Goal: Information Seeking & Learning: Learn about a topic

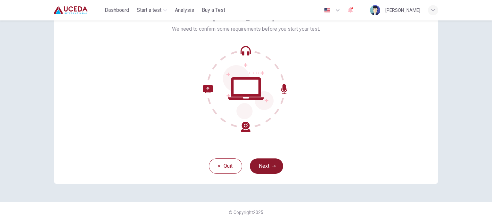
scroll to position [43, 0]
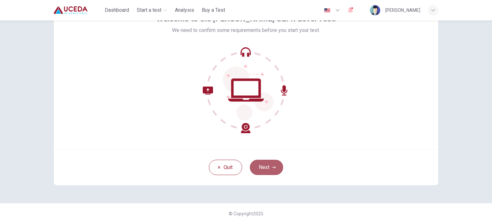
click at [276, 163] on button "Next" at bounding box center [266, 167] width 33 height 15
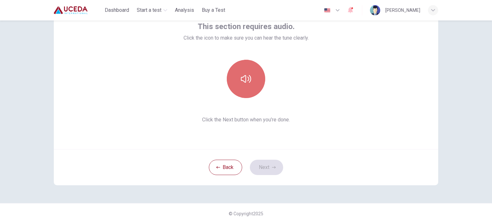
click at [255, 78] on button "button" at bounding box center [246, 79] width 38 height 38
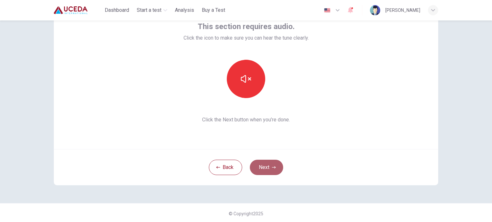
click at [269, 173] on button "Next" at bounding box center [266, 167] width 33 height 15
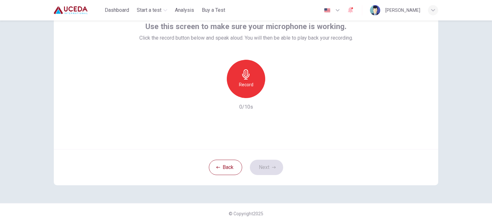
click at [242, 77] on icon "button" at bounding box center [245, 74] width 7 height 10
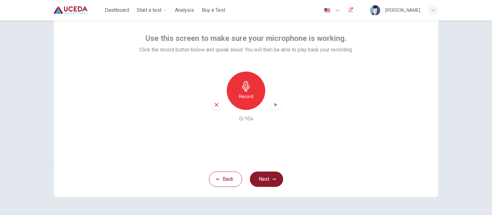
scroll to position [32, 0]
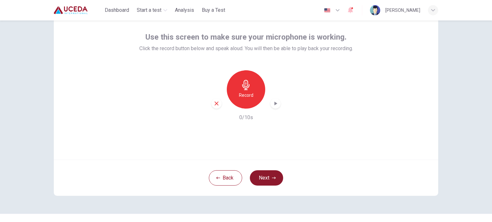
click at [267, 177] on button "Next" at bounding box center [266, 178] width 33 height 15
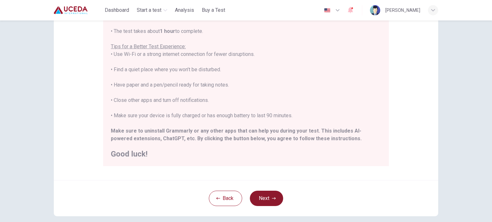
scroll to position [101, 0]
click at [272, 198] on icon "button" at bounding box center [274, 199] width 4 height 4
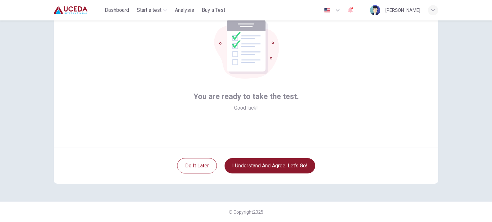
scroll to position [44, 0]
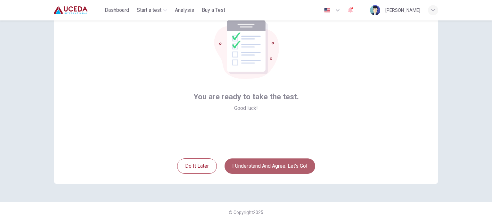
click at [282, 167] on button "I understand and agree. Let’s go!" at bounding box center [269, 166] width 91 height 15
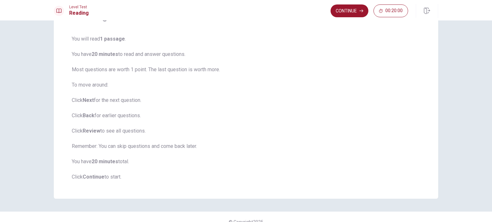
scroll to position [51, 0]
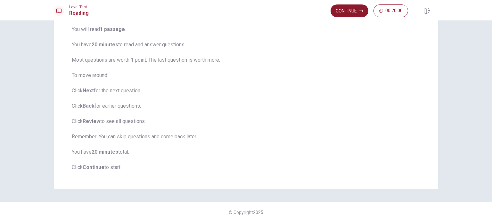
click at [347, 10] on button "Continue" at bounding box center [349, 10] width 38 height 13
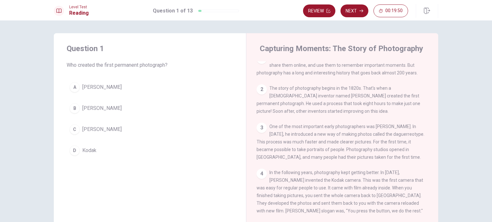
scroll to position [9, 0]
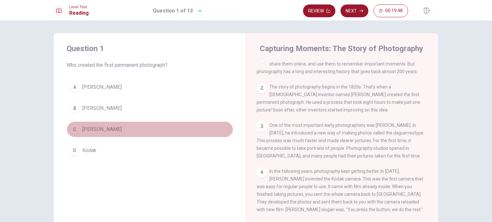
click at [69, 129] on div "C" at bounding box center [74, 130] width 10 height 10
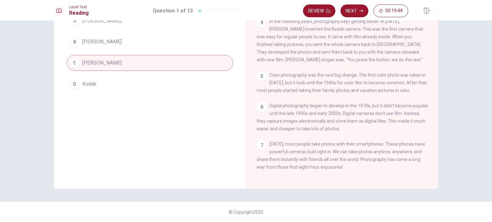
scroll to position [0, 0]
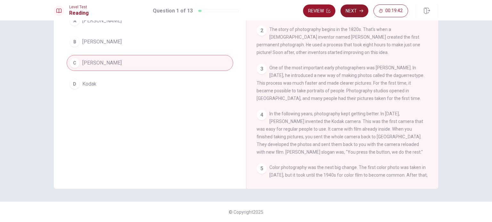
click at [355, 12] on button "Next" at bounding box center [354, 10] width 28 height 13
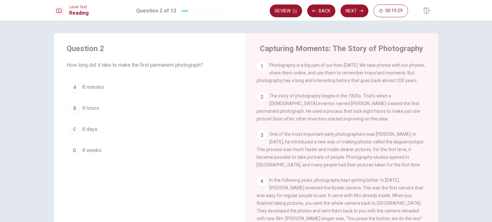
click at [86, 107] on span "8 hours" at bounding box center [90, 109] width 17 height 8
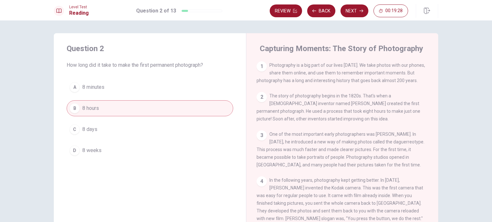
scroll to position [100, 0]
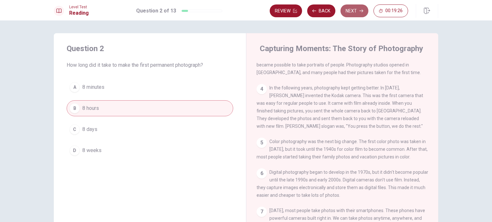
click at [355, 10] on button "Next" at bounding box center [354, 10] width 28 height 13
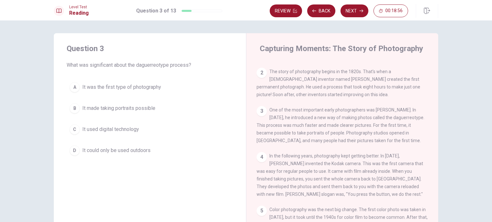
scroll to position [24, 0]
click at [145, 88] on span "It was the first type of photography" at bounding box center [121, 88] width 79 height 8
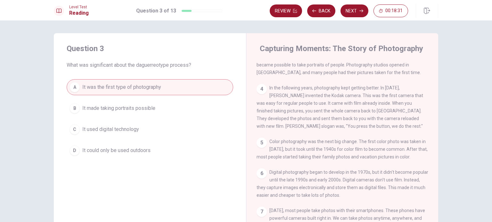
scroll to position [67, 0]
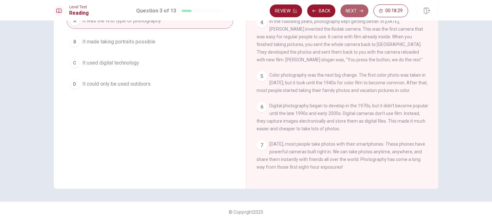
click at [353, 11] on button "Next" at bounding box center [354, 10] width 28 height 13
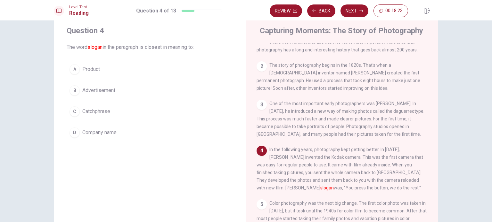
scroll to position [19, 0]
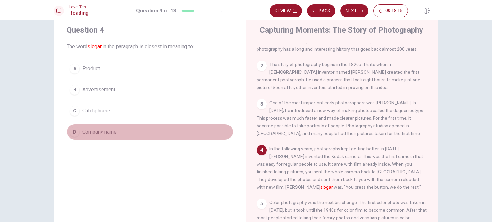
click at [87, 132] on span "Company name" at bounding box center [99, 132] width 34 height 8
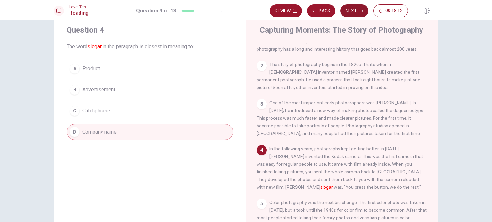
click at [355, 11] on button "Next" at bounding box center [354, 10] width 28 height 13
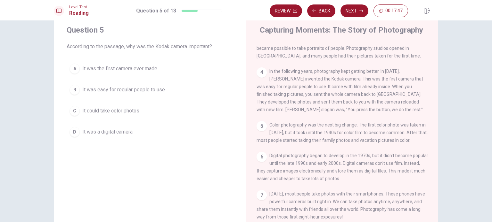
scroll to position [90, 0]
click at [145, 88] on span "It was easy for regular people to use" at bounding box center [123, 90] width 83 height 8
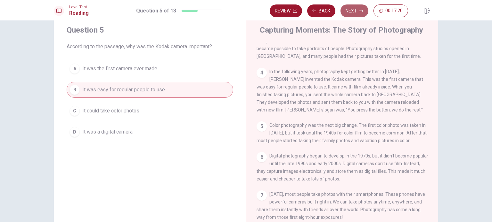
click at [359, 9] on button "Next" at bounding box center [354, 10] width 28 height 13
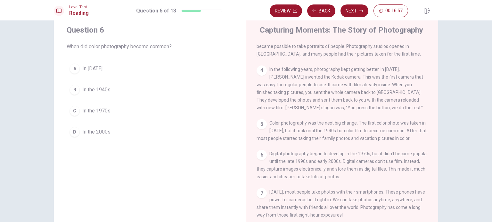
scroll to position [100, 0]
click at [95, 88] on span "In the 1940s" at bounding box center [96, 90] width 28 height 8
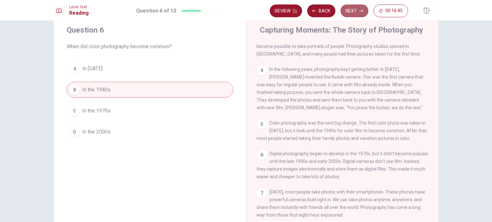
click at [358, 10] on button "Next" at bounding box center [354, 10] width 28 height 13
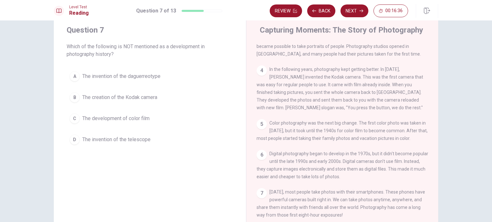
click at [135, 137] on span "The invention of the telescope" at bounding box center [116, 140] width 68 height 8
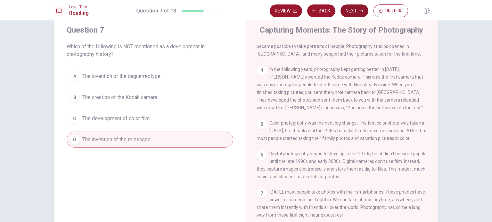
click at [349, 12] on button "Next" at bounding box center [354, 10] width 28 height 13
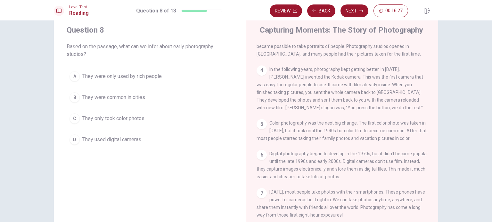
click at [111, 97] on span "They were common in cities" at bounding box center [113, 98] width 63 height 8
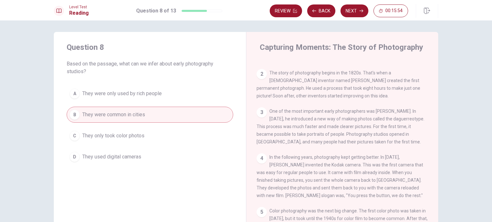
scroll to position [6, 0]
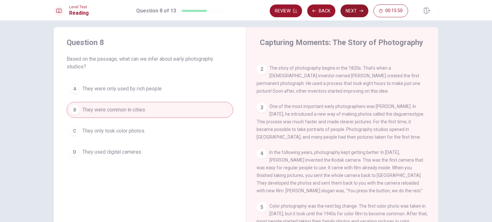
click at [355, 12] on button "Next" at bounding box center [354, 10] width 28 height 13
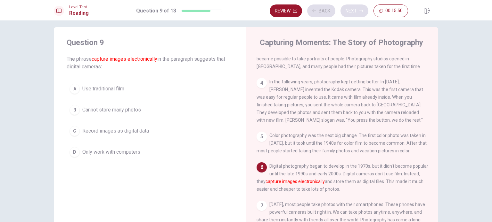
scroll to position [100, 0]
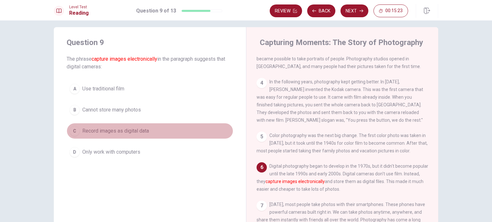
click at [109, 130] on span "Record images as digital data" at bounding box center [115, 131] width 67 height 8
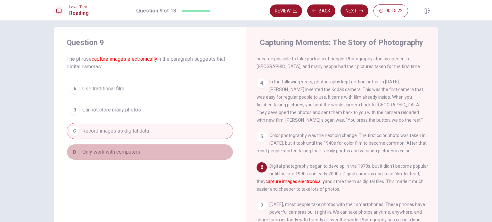
click at [114, 153] on span "Only work with computers" at bounding box center [111, 153] width 58 height 8
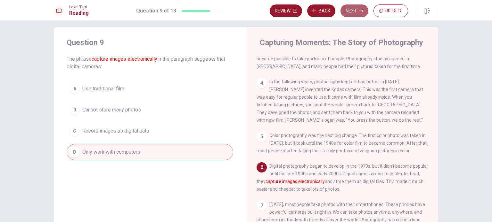
click at [358, 8] on button "Next" at bounding box center [354, 10] width 28 height 13
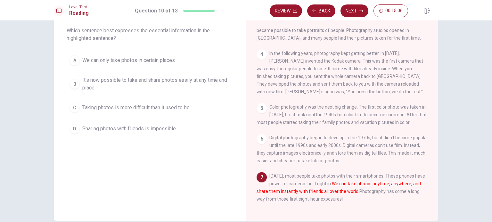
scroll to position [33, 0]
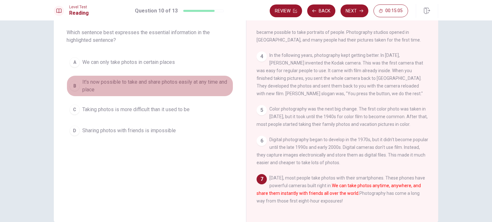
click at [143, 83] on span "It's now possible to take and share photos easily at any time and place" at bounding box center [156, 85] width 148 height 15
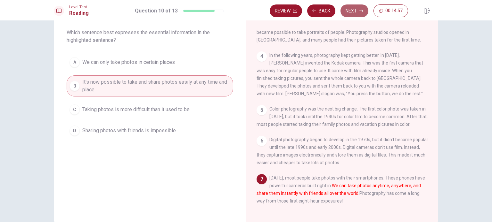
click at [361, 7] on button "Next" at bounding box center [354, 10] width 28 height 13
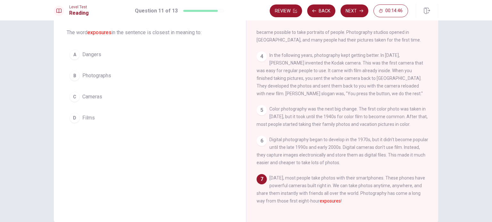
click at [99, 98] on span "Cameras" at bounding box center [92, 97] width 20 height 8
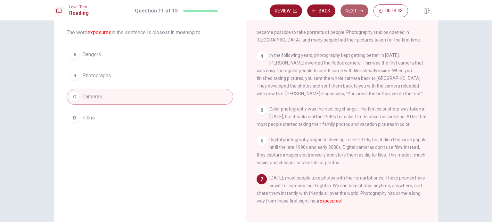
click at [356, 12] on button "Next" at bounding box center [354, 10] width 28 height 13
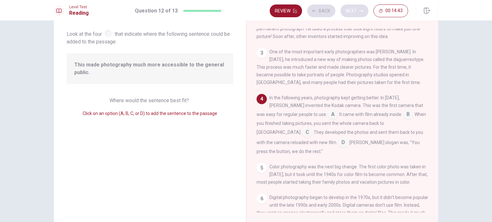
scroll to position [52, 0]
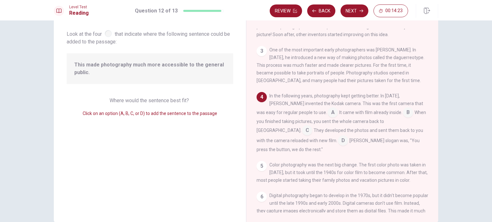
click at [327, 115] on input at bounding box center [332, 113] width 10 height 10
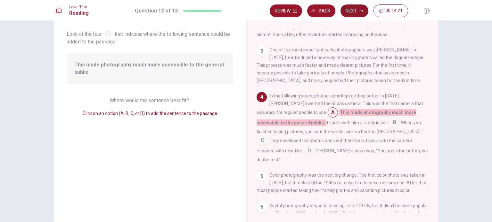
click at [359, 11] on button "Next" at bounding box center [354, 10] width 28 height 13
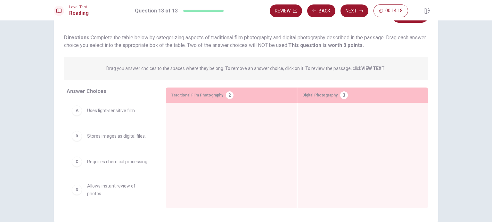
scroll to position [67, 0]
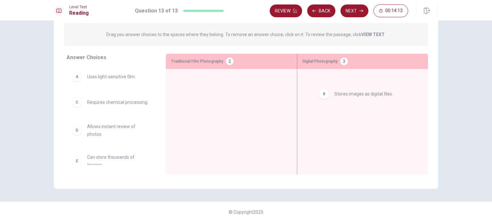
drag, startPoint x: 309, startPoint y: 80, endPoint x: 409, endPoint y: 81, distance: 100.2
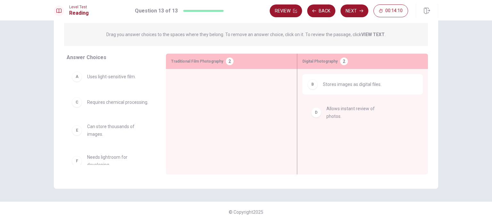
drag, startPoint x: 112, startPoint y: 139, endPoint x: 361, endPoint y: 114, distance: 250.7
drag, startPoint x: 104, startPoint y: 166, endPoint x: 127, endPoint y: 163, distance: 22.7
click at [127, 163] on div "Answer Choices A Uses light-sensitive film. C Requires chemical processing. E C…" at bounding box center [110, 116] width 112 height 124
drag, startPoint x: 119, startPoint y: 166, endPoint x: 220, endPoint y: 86, distance: 129.1
click at [220, 86] on div "Answer Choices A Uses light-sensitive film. C Requires chemical processing. E C…" at bounding box center [246, 116] width 384 height 124
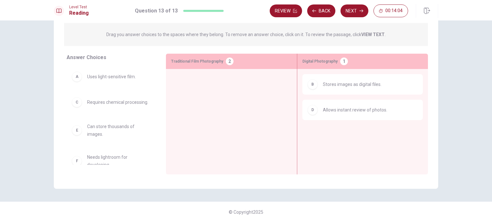
drag, startPoint x: 102, startPoint y: 166, endPoint x: 193, endPoint y: 106, distance: 108.9
click at [193, 106] on div "Answer Choices A Uses light-sensitive film. C Requires chemical processing. E C…" at bounding box center [246, 116] width 384 height 124
drag, startPoint x: 106, startPoint y: 143, endPoint x: 374, endPoint y: 131, distance: 268.6
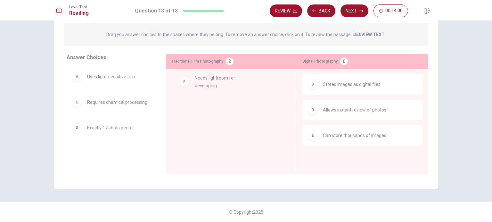
drag, startPoint x: 99, startPoint y: 136, endPoint x: 233, endPoint y: 71, distance: 148.5
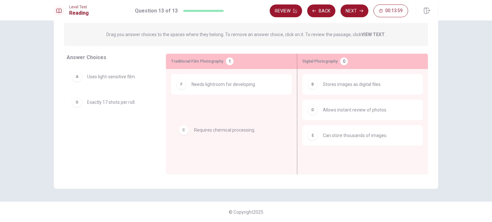
drag, startPoint x: 105, startPoint y: 105, endPoint x: 238, endPoint y: 131, distance: 135.7
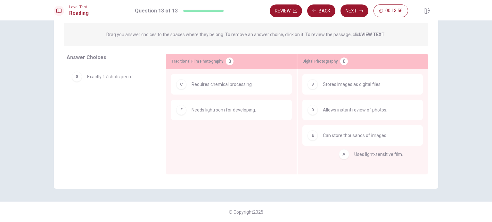
drag, startPoint x: 120, startPoint y: 81, endPoint x: 381, endPoint y: 166, distance: 274.1
drag, startPoint x: 115, startPoint y: 106, endPoint x: 229, endPoint y: 145, distance: 119.8
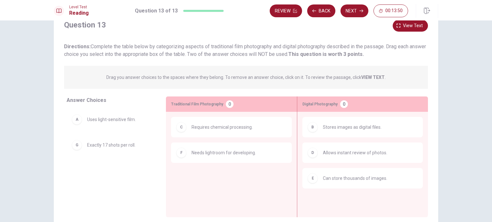
scroll to position [24, 0]
drag, startPoint x: 116, startPoint y: 123, endPoint x: 238, endPoint y: 174, distance: 132.1
drag, startPoint x: 115, startPoint y: 146, endPoint x: 371, endPoint y: 209, distance: 263.8
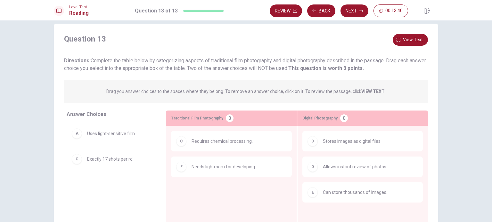
scroll to position [9, 0]
click at [351, 9] on button "Next" at bounding box center [354, 10] width 28 height 13
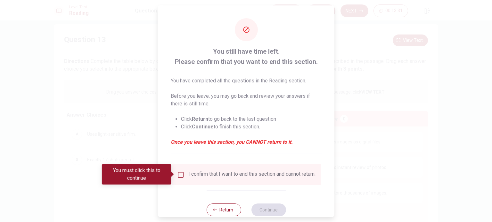
click at [181, 174] on input "You must click this to continue" at bounding box center [181, 175] width 8 height 8
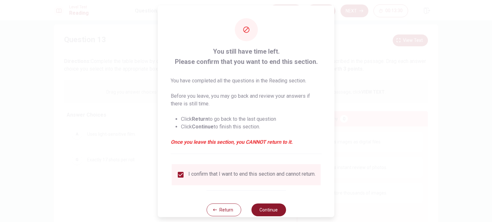
click at [267, 214] on button "Continue" at bounding box center [268, 210] width 35 height 13
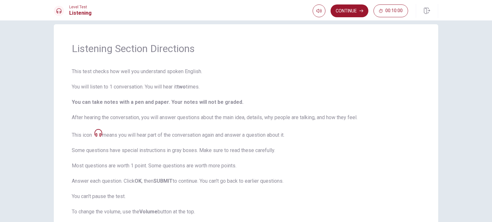
scroll to position [84, 0]
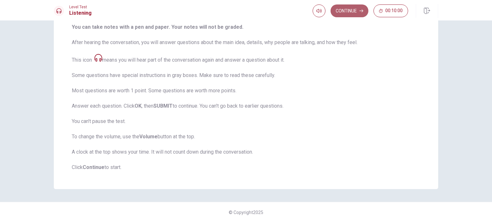
click at [355, 11] on button "Continue" at bounding box center [349, 10] width 38 height 13
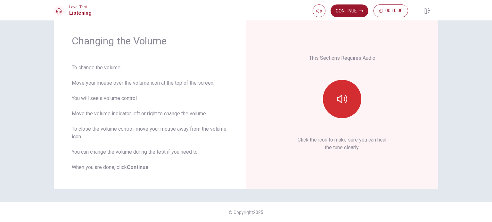
click at [347, 92] on button "button" at bounding box center [342, 99] width 38 height 38
click at [357, 7] on button "Continue" at bounding box center [349, 10] width 38 height 13
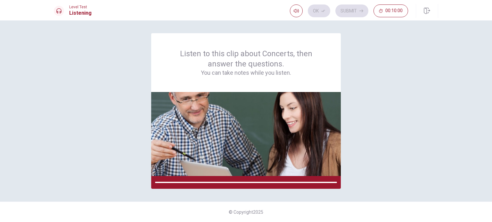
scroll to position [0, 0]
click at [338, 102] on img at bounding box center [246, 134] width 190 height 84
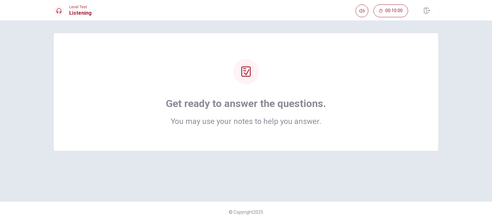
click at [1, 178] on div "Get ready to answer the questions. You may use your notes to help you answer. ©…" at bounding box center [246, 121] width 492 height 202
click at [362, 90] on div "Get ready to answer the questions. You may use your notes to help you answer." at bounding box center [245, 92] width 333 height 67
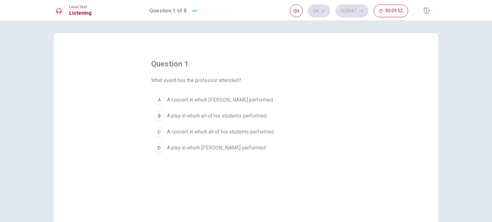
click at [206, 149] on span "A play in which [PERSON_NAME] performed" at bounding box center [216, 148] width 99 height 8
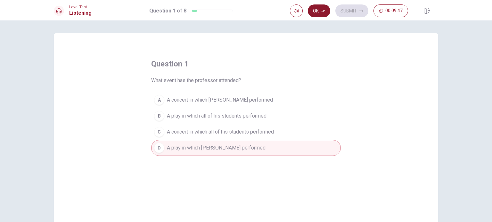
click at [325, 10] on icon "button" at bounding box center [323, 11] width 4 height 4
click at [351, 13] on button "Submit" at bounding box center [351, 10] width 33 height 13
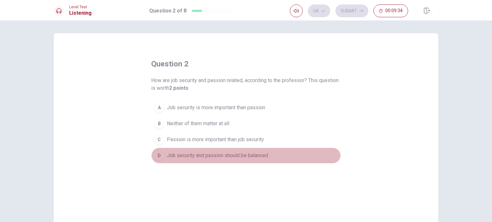
click at [222, 160] on button "D Job security and passion should be balanced" at bounding box center [246, 156] width 190 height 16
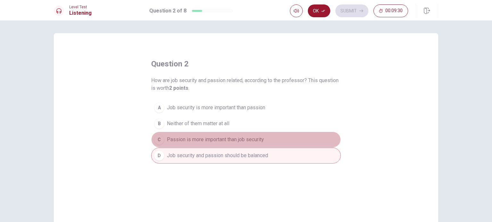
click at [220, 137] on span "Passion is more important than job security" at bounding box center [215, 140] width 97 height 8
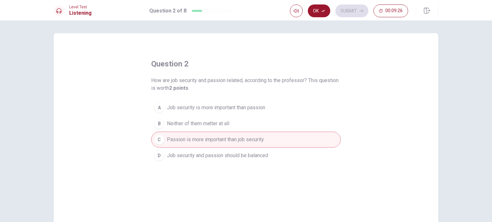
click at [362, 12] on div "Ok Submit 00:09:26" at bounding box center [349, 10] width 118 height 13
click at [319, 7] on button "Ok" at bounding box center [319, 10] width 22 height 13
click at [356, 10] on button "Submit" at bounding box center [351, 10] width 33 height 13
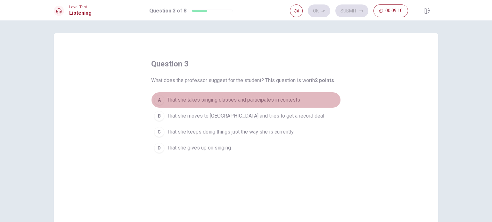
click at [248, 101] on span "That she takes singing classes and participates in contests" at bounding box center [233, 100] width 133 height 8
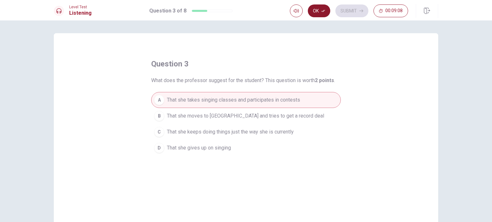
click at [320, 12] on button "Ok" at bounding box center [319, 10] width 22 height 13
click at [350, 11] on button "Submit" at bounding box center [351, 10] width 33 height 13
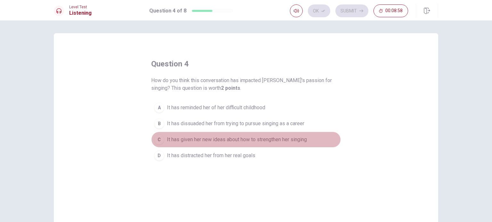
click at [258, 141] on span "It has given her new ideas about how to strengthen her singing" at bounding box center [237, 140] width 140 height 8
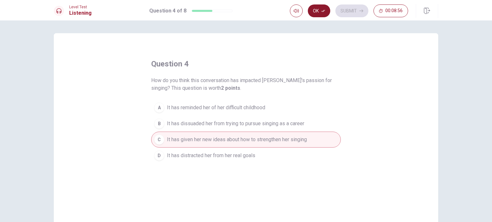
click at [321, 14] on button "Ok" at bounding box center [319, 10] width 22 height 13
click at [344, 12] on button "Submit" at bounding box center [351, 10] width 33 height 13
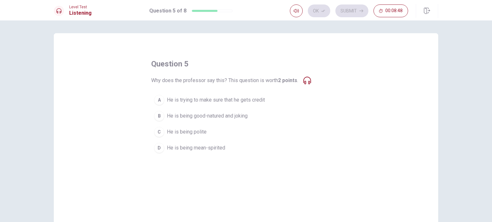
click at [239, 96] on span "He is trying to make sure that he gets credit" at bounding box center [216, 100] width 98 height 8
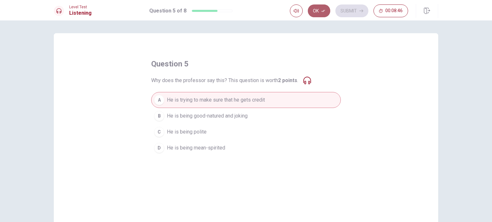
click at [321, 11] on button "Ok" at bounding box center [319, 10] width 22 height 13
click at [350, 11] on button "Submit" at bounding box center [351, 10] width 33 height 13
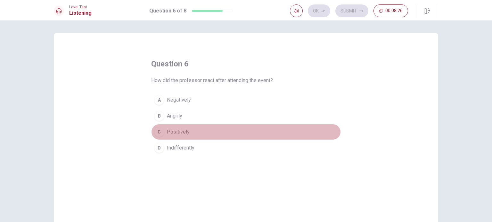
click at [184, 131] on span "Positively" at bounding box center [178, 132] width 23 height 8
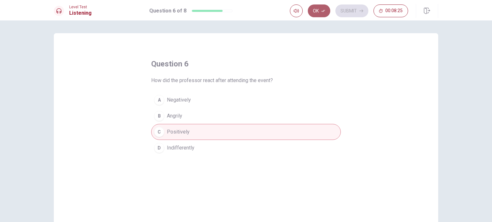
click at [315, 15] on button "Ok" at bounding box center [319, 10] width 22 height 13
click at [350, 10] on button "Submit" at bounding box center [351, 10] width 33 height 13
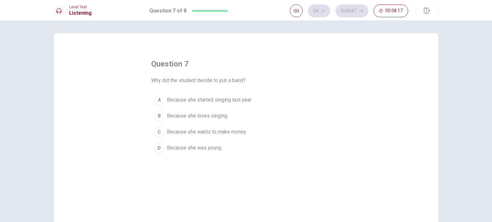
click at [212, 120] on button "B Because she loves singing" at bounding box center [246, 116] width 190 height 16
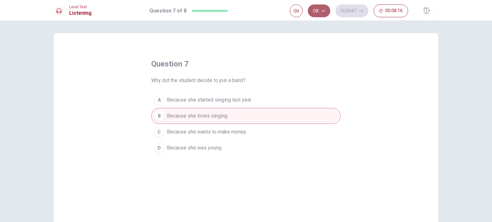
click at [326, 10] on button "Ok" at bounding box center [319, 10] width 22 height 13
click at [353, 9] on button "Submit" at bounding box center [351, 10] width 33 height 13
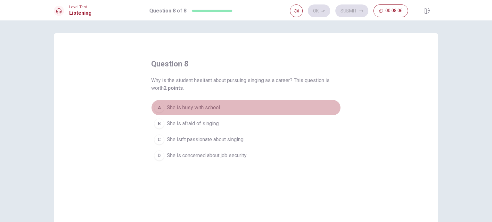
click at [207, 109] on span "She is busy with school" at bounding box center [193, 108] width 53 height 8
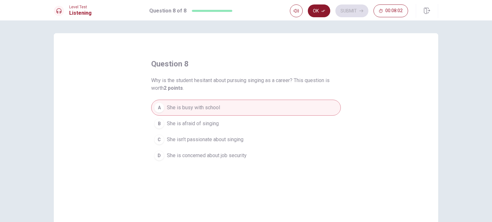
click at [320, 12] on button "Ok" at bounding box center [319, 10] width 22 height 13
click at [356, 10] on button "Submit" at bounding box center [351, 10] width 33 height 13
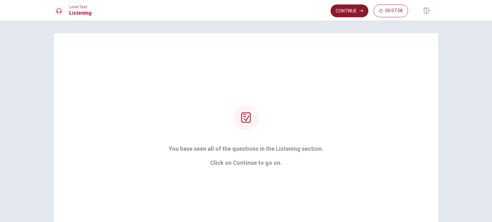
click at [342, 11] on button "Continue" at bounding box center [349, 10] width 38 height 13
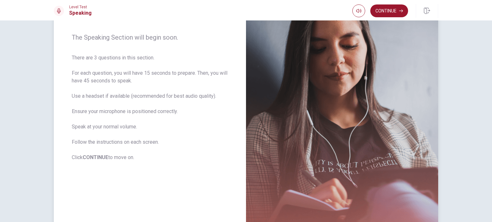
scroll to position [123, 0]
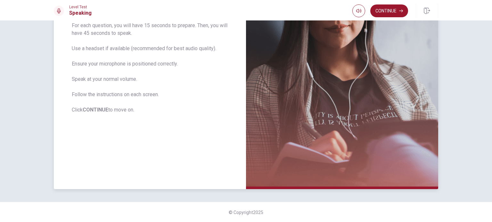
click at [99, 110] on b "CONTINUE" at bounding box center [96, 110] width 26 height 6
click at [388, 14] on button "Continue" at bounding box center [389, 10] width 38 height 13
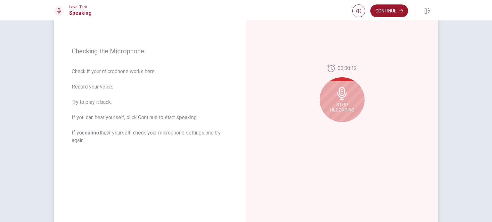
scroll to position [77, 0]
click at [340, 109] on span "Stop Recording" at bounding box center [342, 107] width 24 height 10
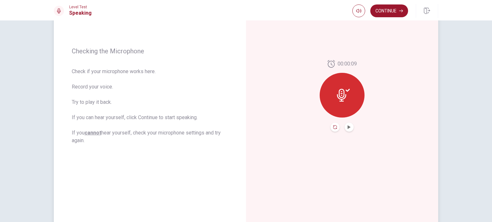
click at [334, 127] on icon "Record Again" at bounding box center [335, 127] width 4 height 4
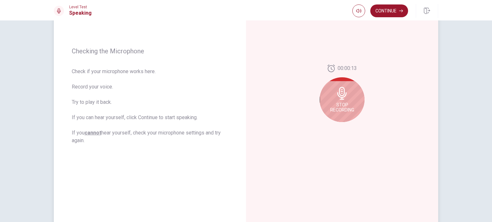
click at [307, 109] on div "00:00:13 Stop Recording" at bounding box center [342, 95] width 192 height 279
click at [347, 103] on span "Stop Recording" at bounding box center [342, 107] width 24 height 10
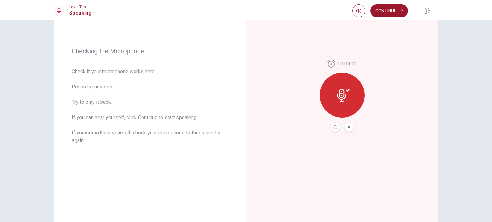
click at [349, 100] on div at bounding box center [341, 95] width 45 height 45
click at [347, 126] on icon "Play Audio" at bounding box center [349, 127] width 4 height 4
click at [355, 95] on div at bounding box center [341, 95] width 45 height 45
click at [335, 125] on icon "Record Again" at bounding box center [335, 127] width 4 height 4
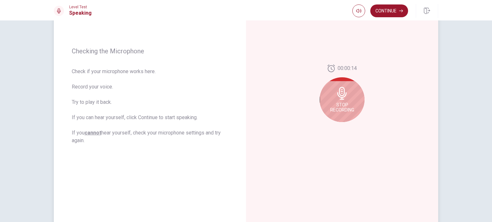
click at [342, 91] on icon at bounding box center [341, 93] width 13 height 13
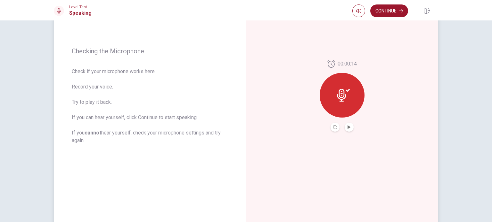
click at [342, 91] on icon at bounding box center [341, 95] width 9 height 13
click at [335, 128] on icon "Record Again" at bounding box center [335, 127] width 4 height 4
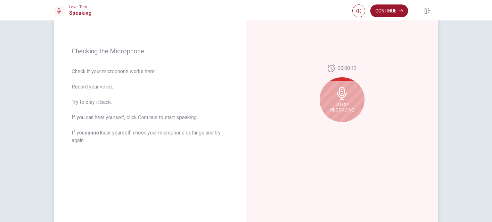
click at [346, 107] on span "Stop Recording" at bounding box center [342, 107] width 24 height 10
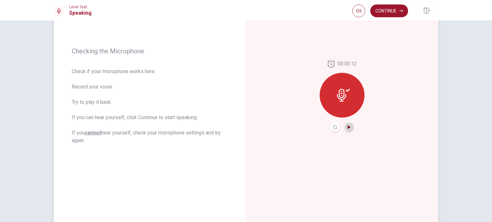
click at [349, 128] on icon "Play Audio" at bounding box center [349, 127] width 4 height 4
click at [398, 16] on button "Continue" at bounding box center [389, 10] width 38 height 13
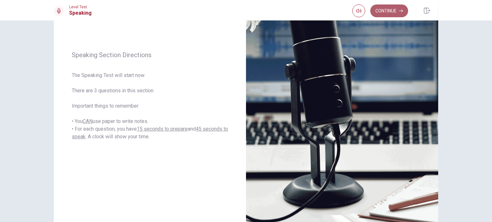
click at [391, 7] on button "Continue" at bounding box center [389, 10] width 38 height 13
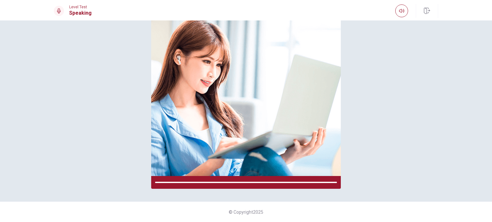
scroll to position [58, 0]
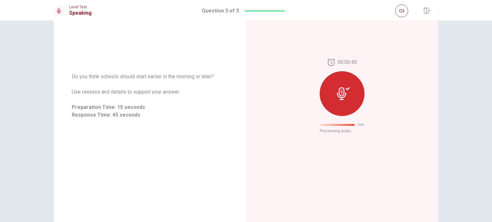
scroll to position [10, 0]
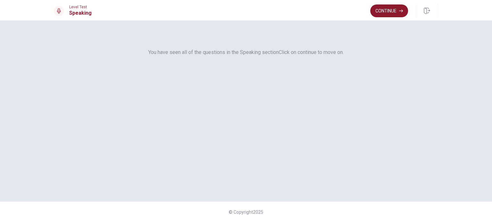
click at [387, 11] on button "Continue" at bounding box center [389, 10] width 38 height 13
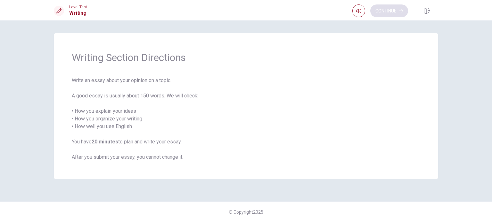
scroll to position [0, 0]
click at [384, 13] on button "Continue" at bounding box center [389, 10] width 38 height 13
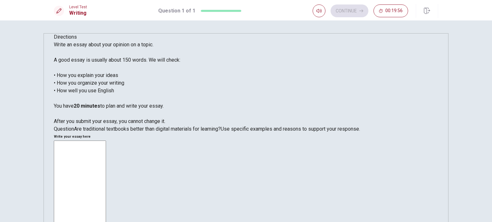
scroll to position [1, 0]
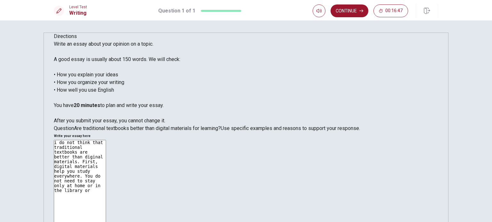
drag, startPoint x: 390, startPoint y: 79, endPoint x: 309, endPoint y: 85, distance: 80.6
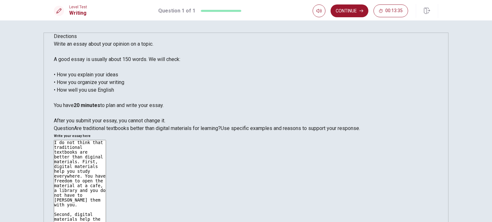
type textarea "I do not think that traditional textbooks are better than diginal materials. Fi…"
click at [355, 11] on button "Continue" at bounding box center [349, 10] width 38 height 13
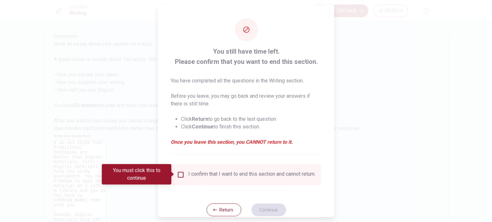
click at [181, 171] on input "You must click this to continue" at bounding box center [181, 175] width 8 height 8
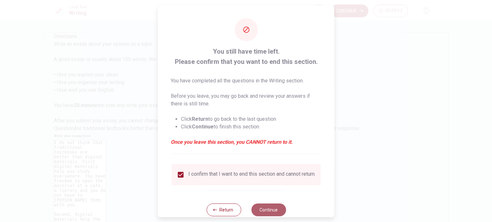
click at [263, 212] on button "Continue" at bounding box center [268, 210] width 35 height 13
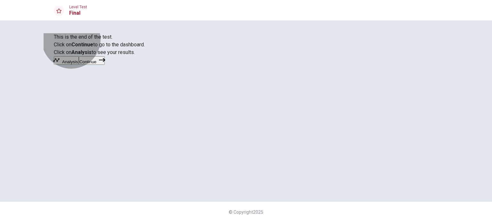
click at [105, 65] on button "Continue" at bounding box center [92, 60] width 26 height 9
